Goal: Transaction & Acquisition: Subscribe to service/newsletter

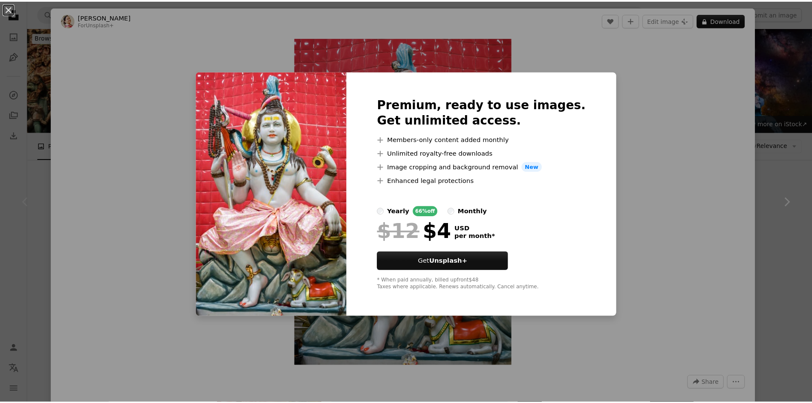
scroll to position [43, 0]
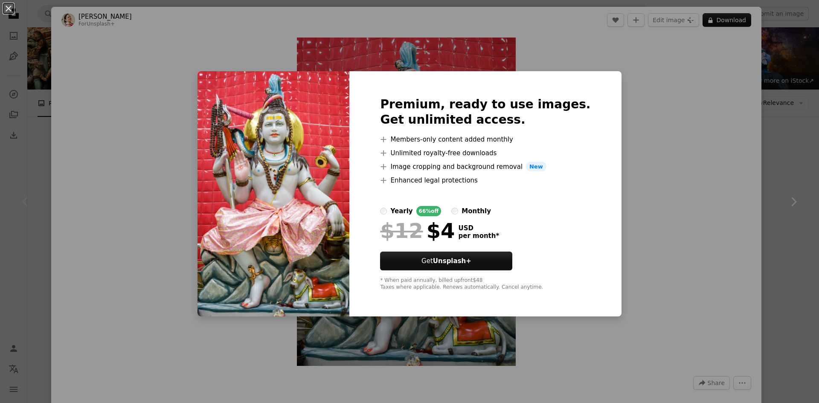
click at [775, 119] on div "An X shape Premium, ready to use images. Get unlimited access. A plus sign Memb…" at bounding box center [409, 201] width 819 height 403
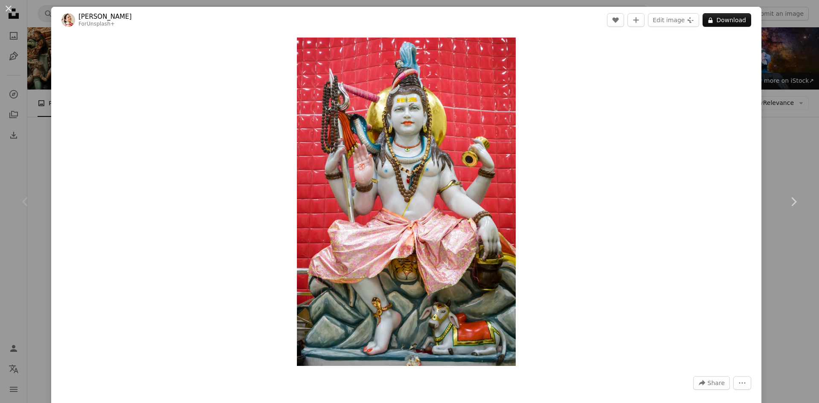
click at [778, 38] on div "An X shape Chevron left Chevron right [PERSON_NAME] For Unsplash+ A heart A plu…" at bounding box center [409, 201] width 819 height 403
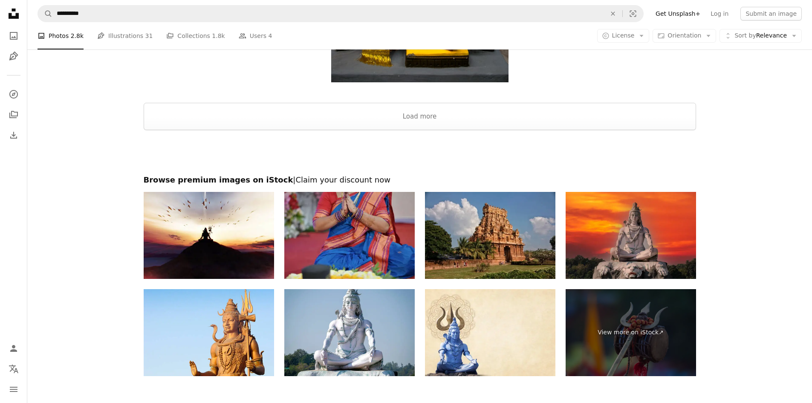
scroll to position [1734, 0]
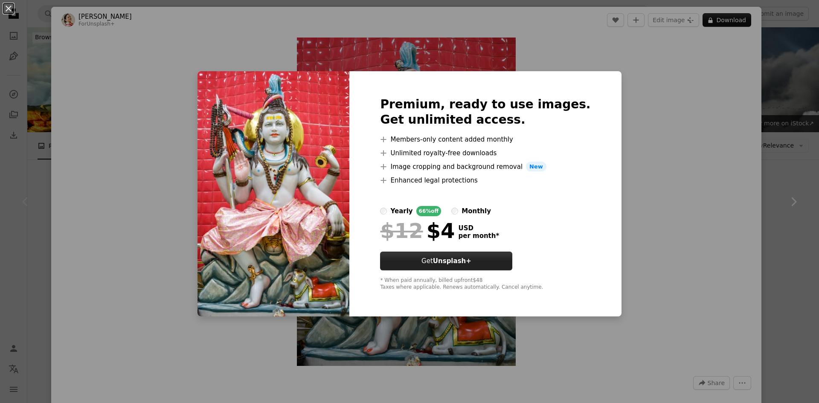
click at [441, 261] on button "Get Unsplash+" at bounding box center [446, 261] width 132 height 19
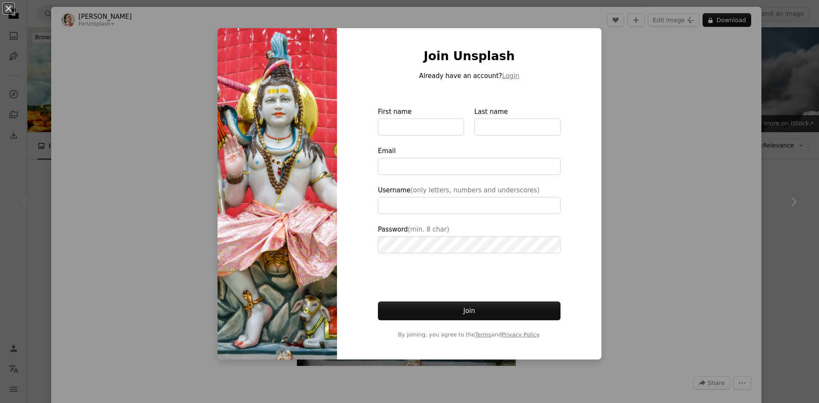
click at [680, 78] on div "An X shape Join Unsplash Already have an account? Login First name Last name Em…" at bounding box center [409, 201] width 819 height 403
